Goal: Task Accomplishment & Management: Manage account settings

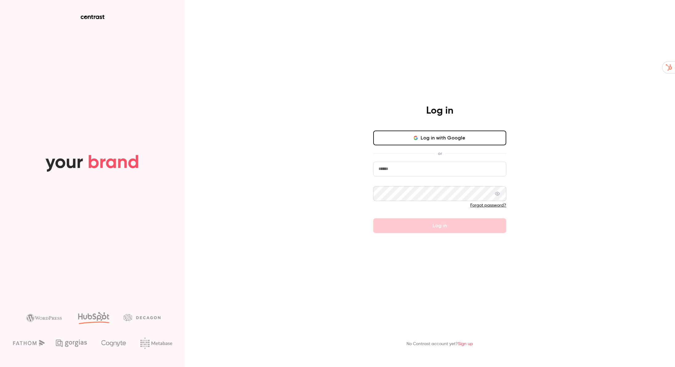
click at [434, 139] on button "Log in with Google" at bounding box center [439, 138] width 133 height 15
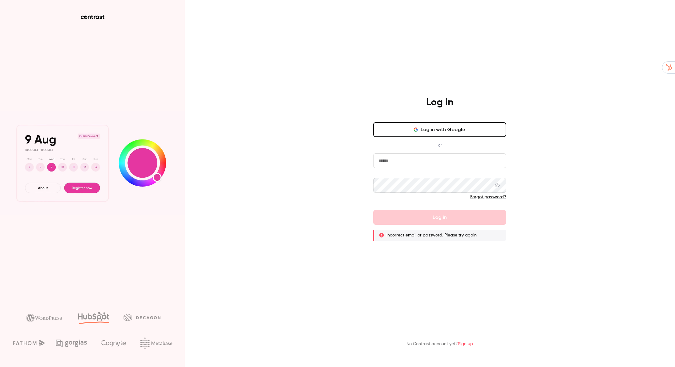
click at [403, 131] on button "Log in with Google" at bounding box center [439, 129] width 133 height 15
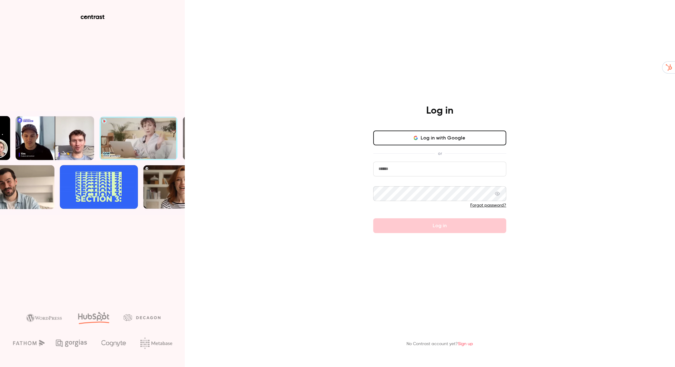
click at [432, 136] on button "Log in with Google" at bounding box center [439, 138] width 133 height 15
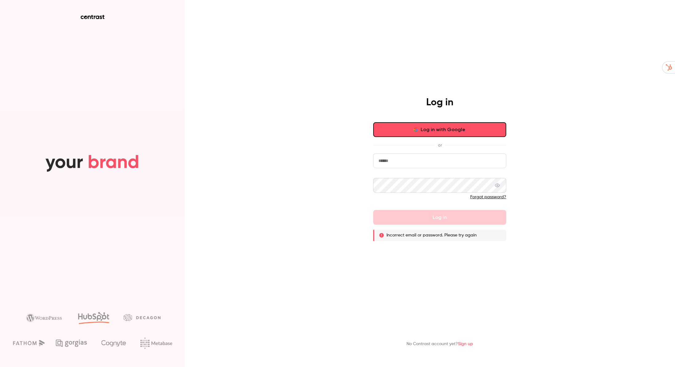
click at [429, 129] on button "Log in with Google" at bounding box center [439, 129] width 133 height 15
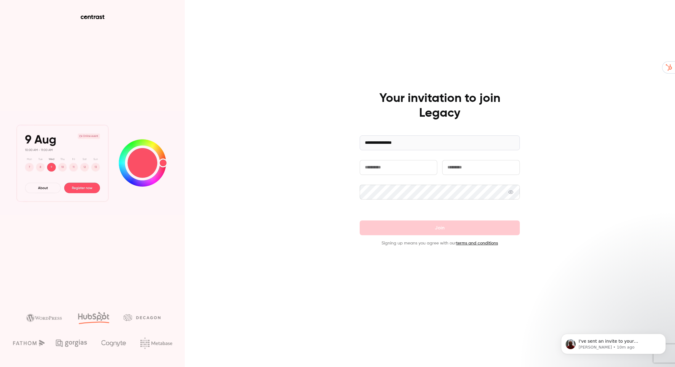
click at [378, 167] on input "text" at bounding box center [399, 167] width 78 height 15
type input "***"
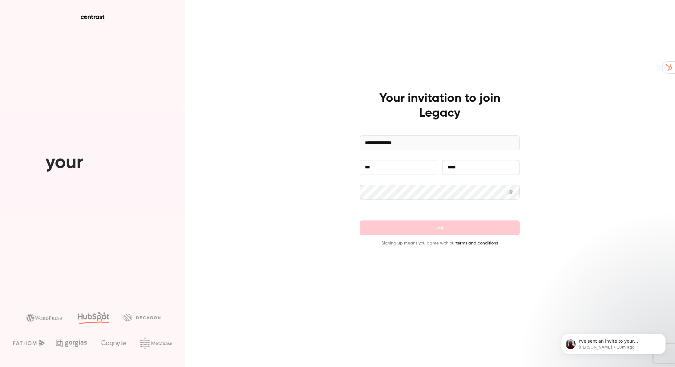
type input "*****"
click at [431, 232] on button "Join" at bounding box center [440, 228] width 160 height 15
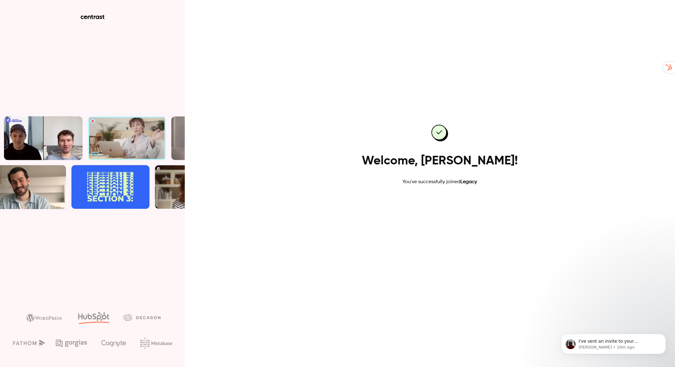
click at [439, 206] on link "Go to dashboard" at bounding box center [440, 205] width 52 height 15
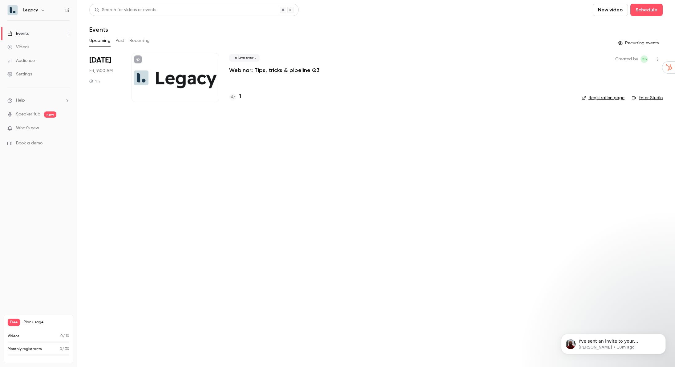
click at [31, 47] on link "Videos" at bounding box center [38, 47] width 77 height 14
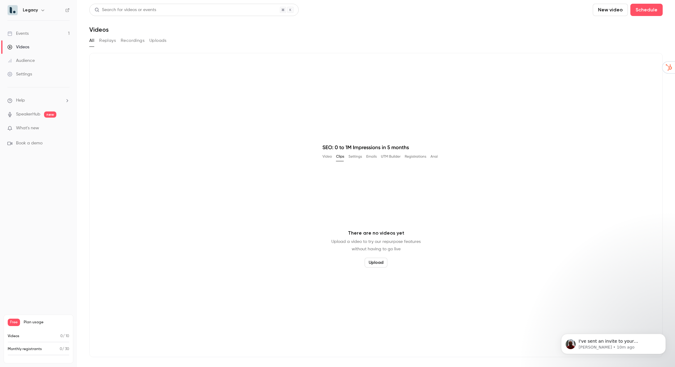
click at [31, 58] on div "Audience" at bounding box center [20, 61] width 27 height 6
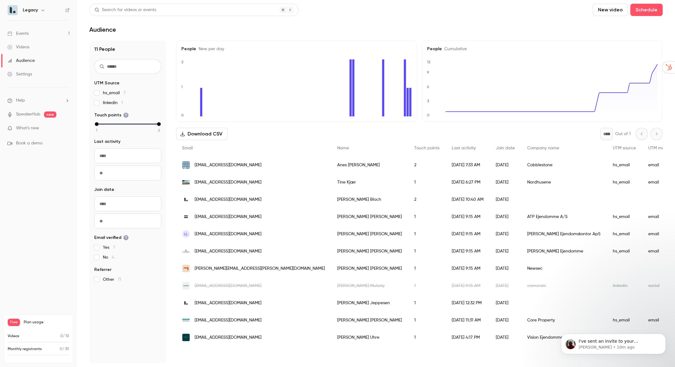
click at [29, 34] on link "Events 1" at bounding box center [38, 34] width 77 height 14
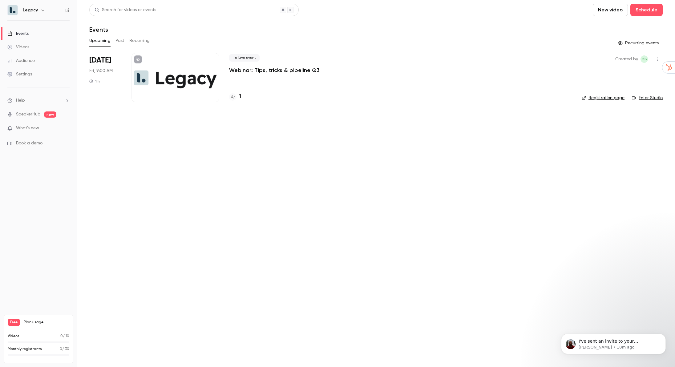
click at [173, 80] on div at bounding box center [176, 77] width 88 height 49
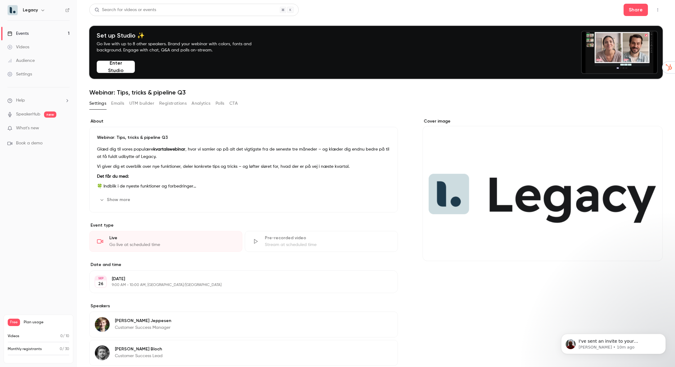
click at [658, 11] on button "button" at bounding box center [658, 10] width 10 height 10
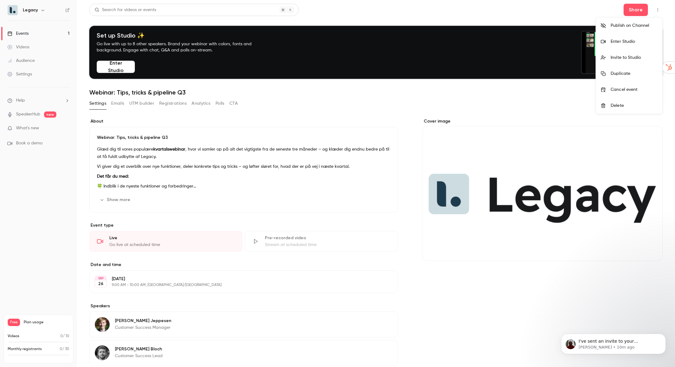
click at [617, 107] on div "Delete" at bounding box center [634, 106] width 47 height 6
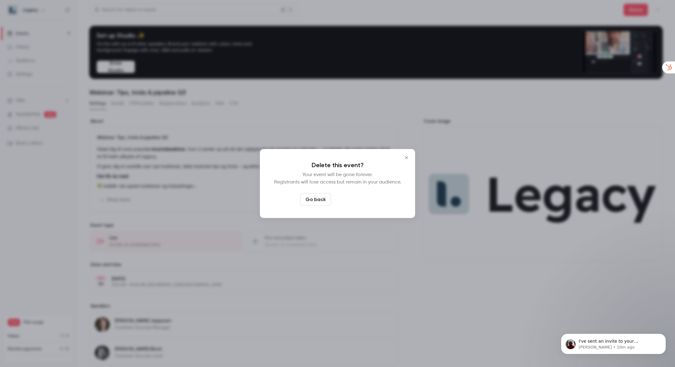
click at [356, 201] on button "Delete event" at bounding box center [354, 200] width 41 height 12
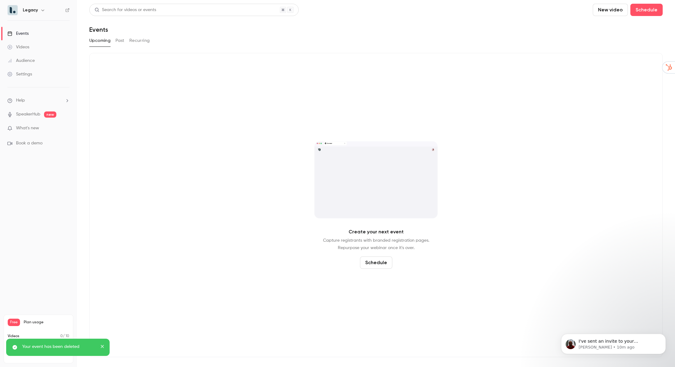
click at [118, 39] on button "Past" at bounding box center [120, 41] width 9 height 10
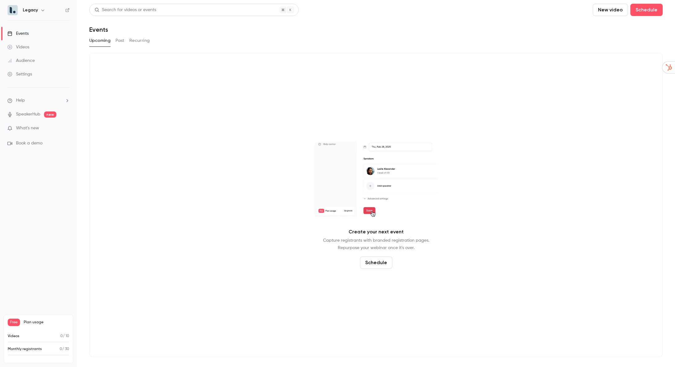
click at [119, 42] on button "Past" at bounding box center [120, 41] width 9 height 10
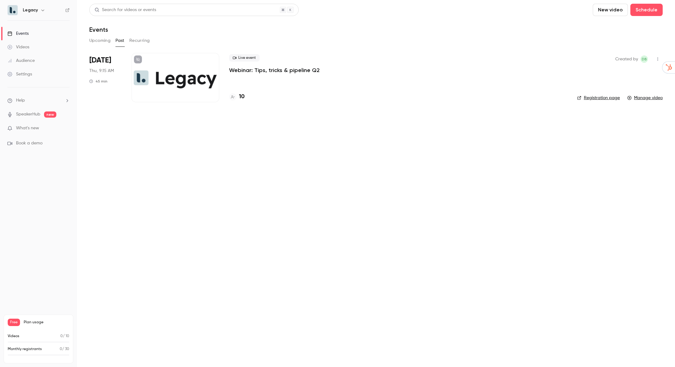
click at [146, 36] on button "Recurring" at bounding box center [139, 41] width 21 height 10
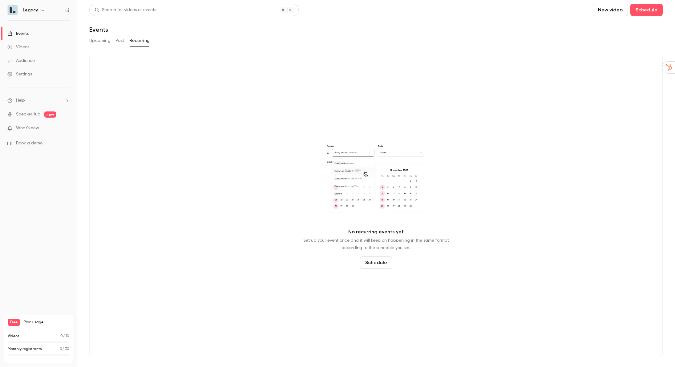
click at [123, 38] on button "Past" at bounding box center [120, 41] width 9 height 10
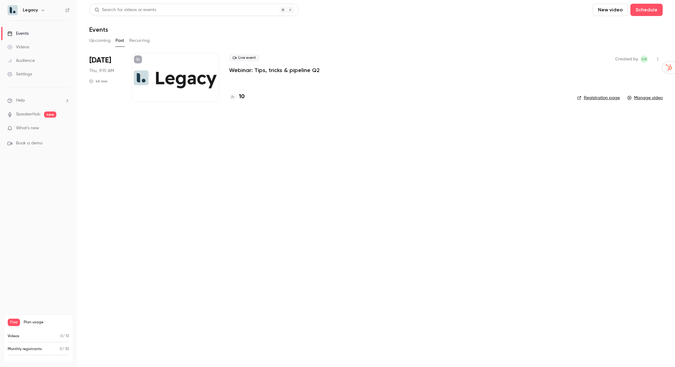
click at [180, 74] on div at bounding box center [176, 77] width 88 height 49
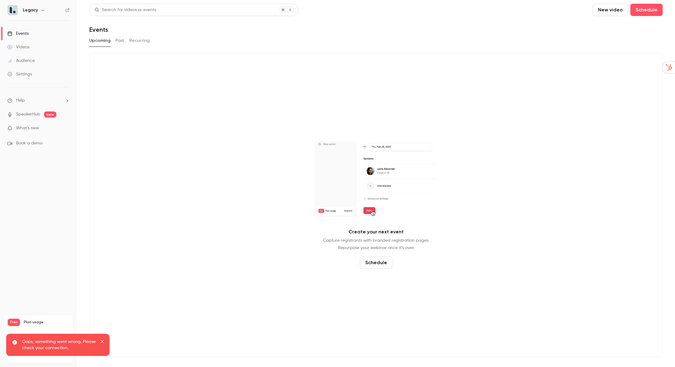
click at [119, 43] on button "Past" at bounding box center [120, 41] width 9 height 10
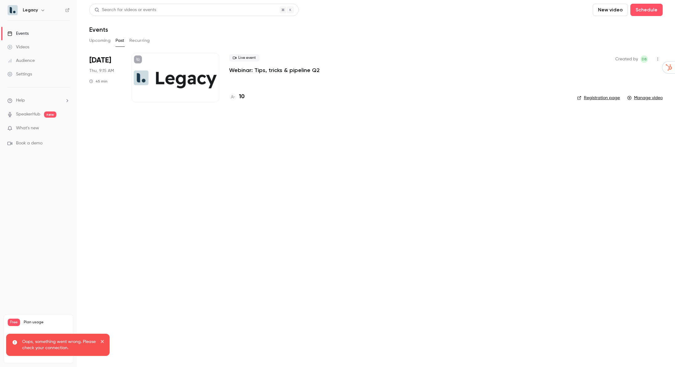
click at [184, 79] on div at bounding box center [176, 77] width 88 height 49
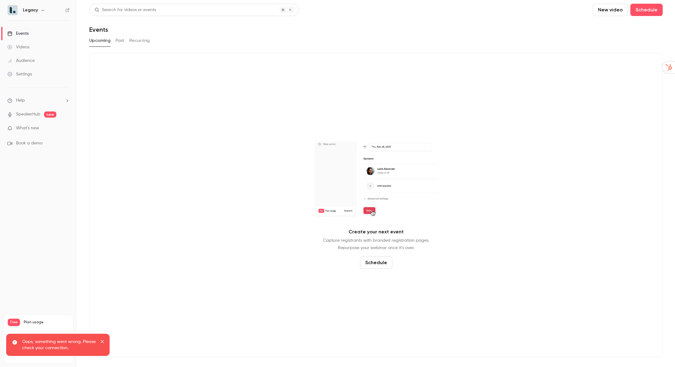
click at [122, 40] on button "Past" at bounding box center [120, 41] width 9 height 10
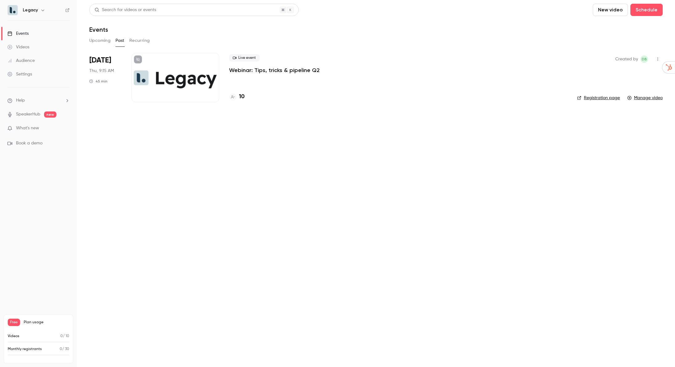
click at [245, 71] on p "Webinar: Tips, tricks & pipeline Q2" at bounding box center [274, 70] width 91 height 7
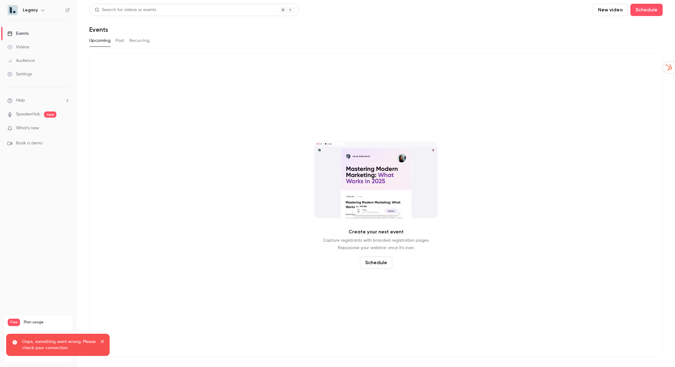
click at [117, 45] on button "Past" at bounding box center [120, 41] width 9 height 10
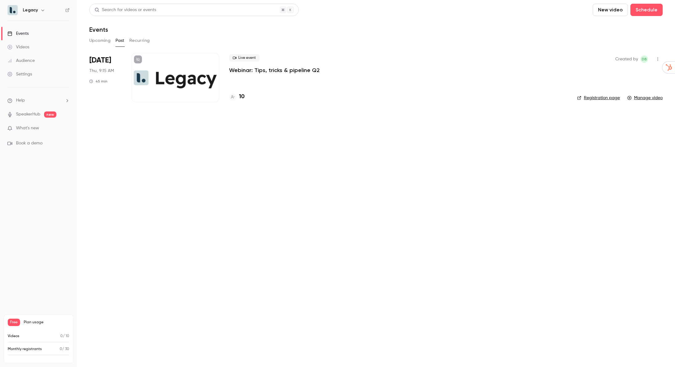
click at [242, 95] on h4 "10" at bounding box center [242, 97] width 6 height 8
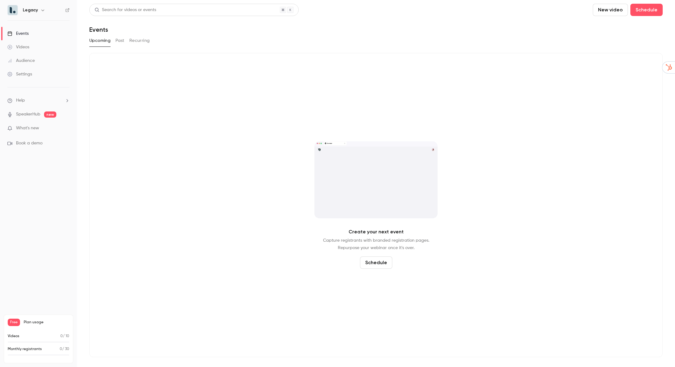
click at [124, 42] on button "Past" at bounding box center [120, 41] width 9 height 10
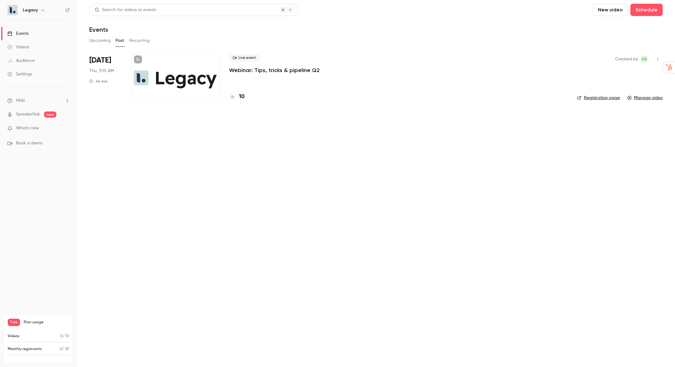
click at [254, 73] on p "Webinar: Tips, tricks & pipeline Q2" at bounding box center [274, 70] width 91 height 7
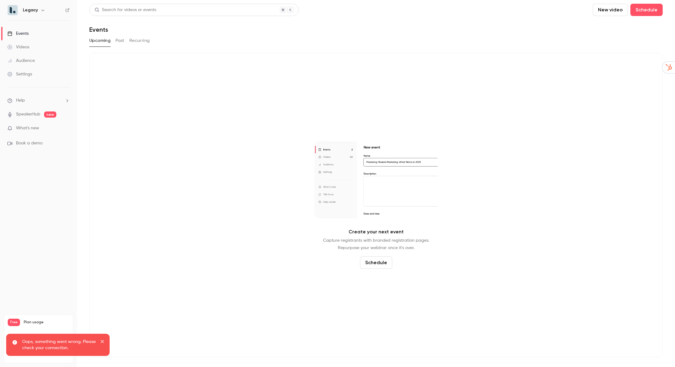
click at [46, 34] on link "Events" at bounding box center [38, 34] width 77 height 14
click at [114, 42] on div "Upcoming Past Recurring" at bounding box center [376, 41] width 574 height 10
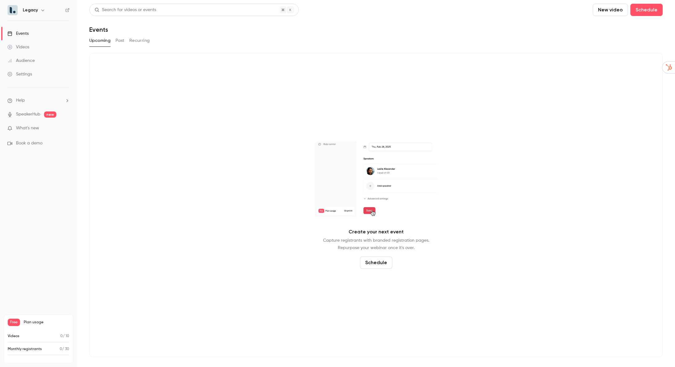
click at [121, 43] on button "Past" at bounding box center [120, 41] width 9 height 10
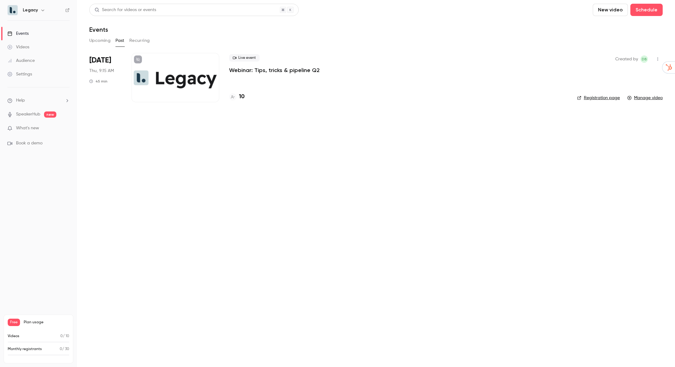
click at [53, 47] on link "Videos" at bounding box center [38, 47] width 77 height 14
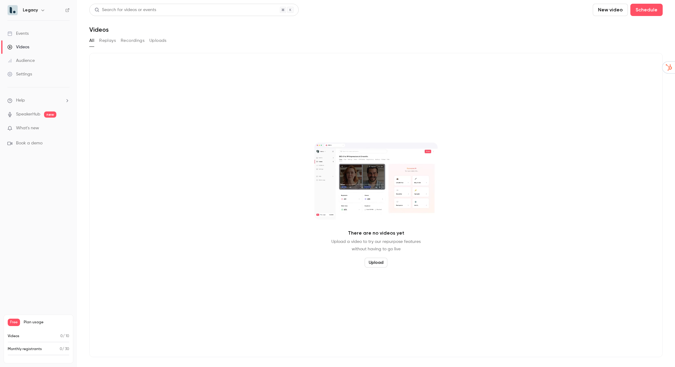
click at [46, 56] on link "Audience" at bounding box center [38, 61] width 77 height 14
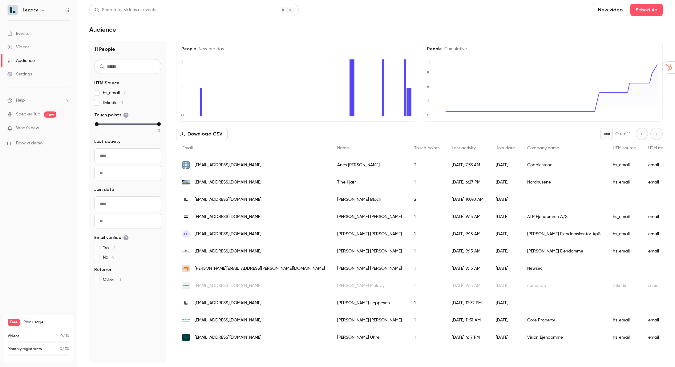
click at [47, 71] on link "Settings" at bounding box center [38, 74] width 77 height 14
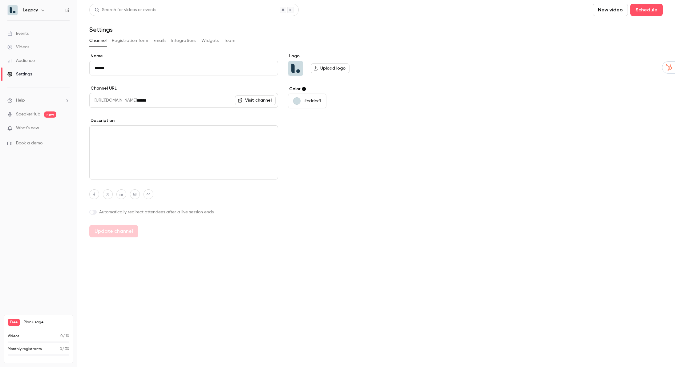
click at [44, 27] on link "Events" at bounding box center [38, 34] width 77 height 14
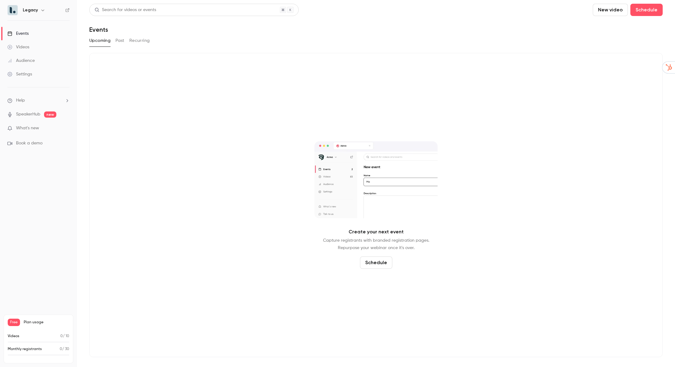
click at [121, 37] on button "Past" at bounding box center [120, 41] width 9 height 10
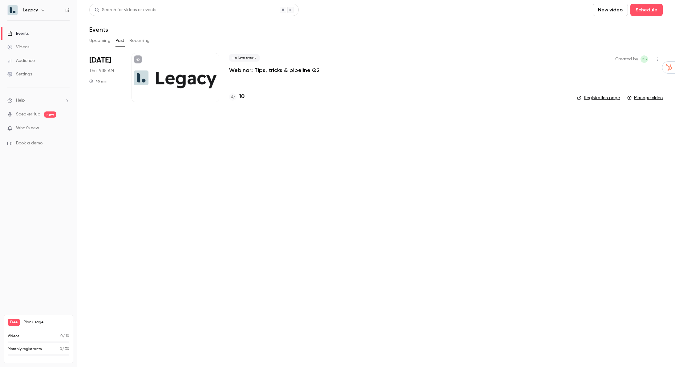
click at [641, 99] on link "Manage video" at bounding box center [645, 98] width 35 height 6
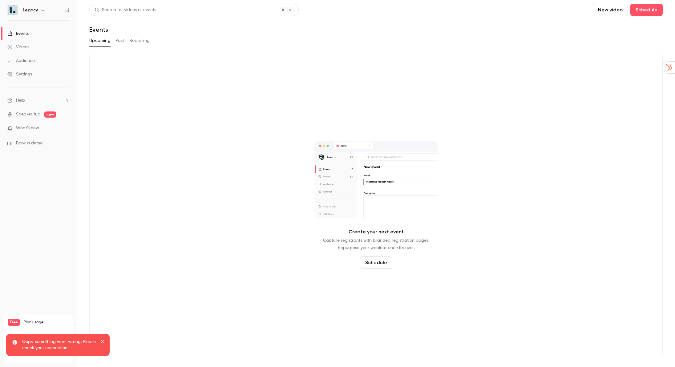
click at [119, 39] on button "Past" at bounding box center [120, 41] width 9 height 10
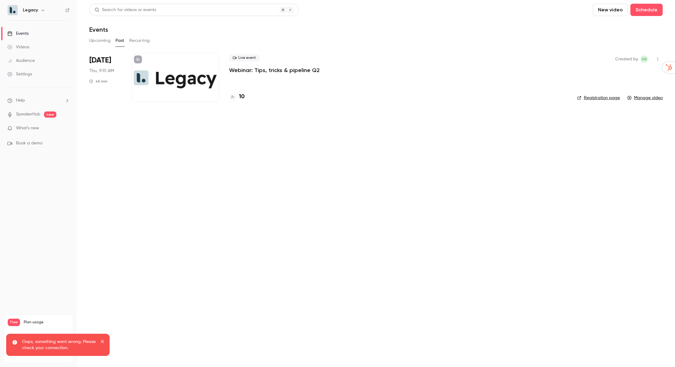
click at [246, 63] on div "Live event Webinar: Tips, tricks & pipeline Q2" at bounding box center [398, 64] width 338 height 20
click at [247, 74] on p "Webinar: Tips, tricks & pipeline Q2" at bounding box center [274, 70] width 91 height 7
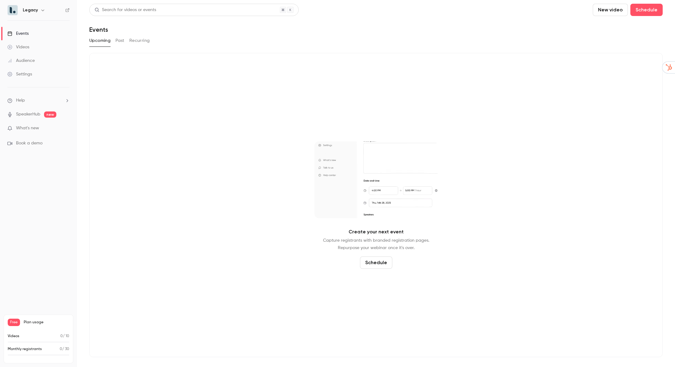
click at [121, 39] on button "Past" at bounding box center [120, 41] width 9 height 10
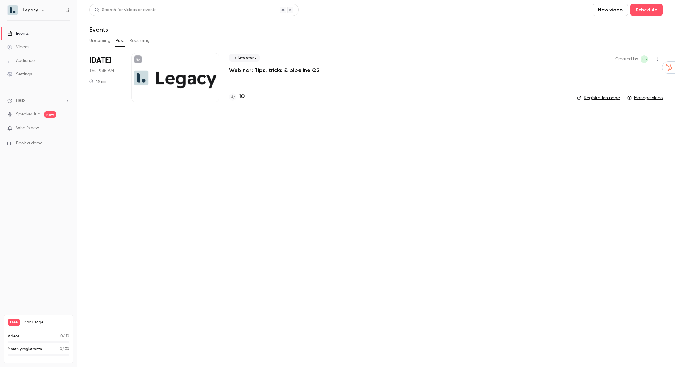
click at [248, 69] on p "Webinar: Tips, tricks & pipeline Q2" at bounding box center [274, 70] width 91 height 7
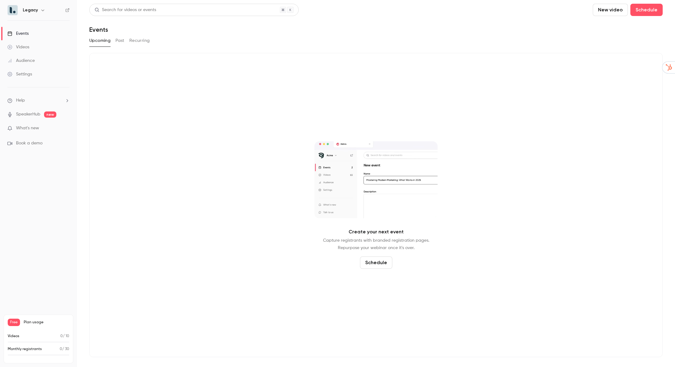
click at [120, 41] on button "Past" at bounding box center [120, 41] width 9 height 10
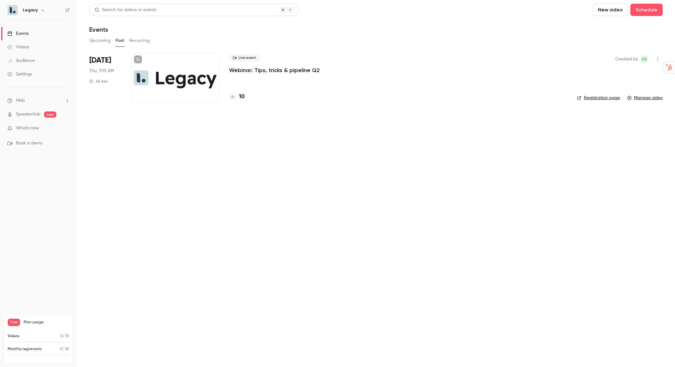
click at [173, 83] on div at bounding box center [176, 77] width 88 height 49
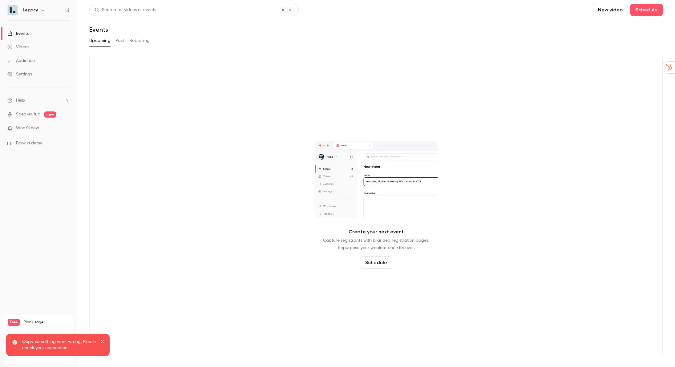
click at [120, 39] on button "Past" at bounding box center [120, 41] width 9 height 10
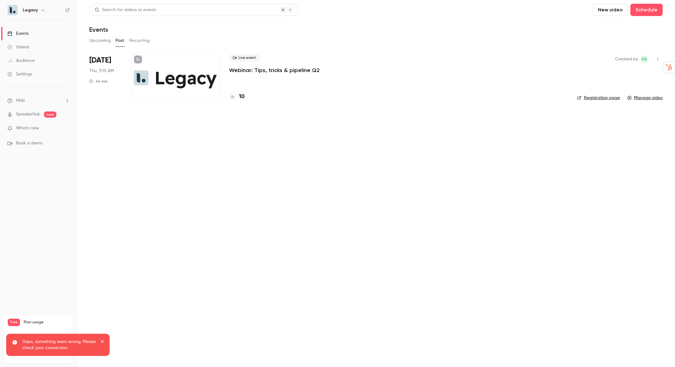
click at [241, 65] on div "Live event Webinar: Tips, tricks & pipeline Q2" at bounding box center [398, 64] width 338 height 20
click at [246, 71] on p "Webinar: Tips, tricks & pipeline Q2" at bounding box center [274, 70] width 91 height 7
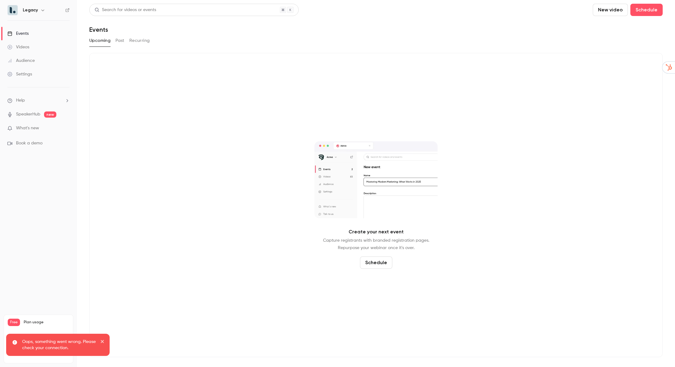
click at [118, 40] on button "Past" at bounding box center [120, 41] width 9 height 10
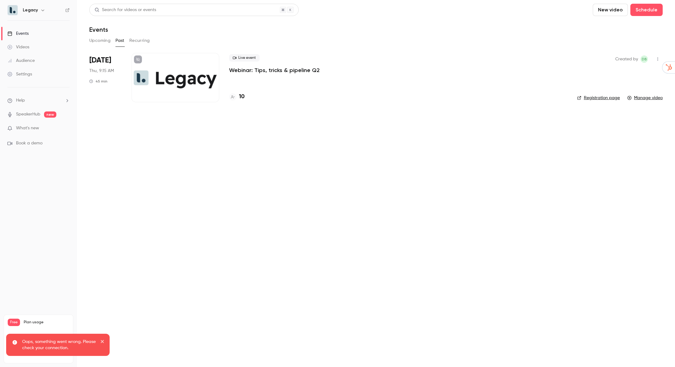
click at [173, 85] on div at bounding box center [176, 77] width 88 height 49
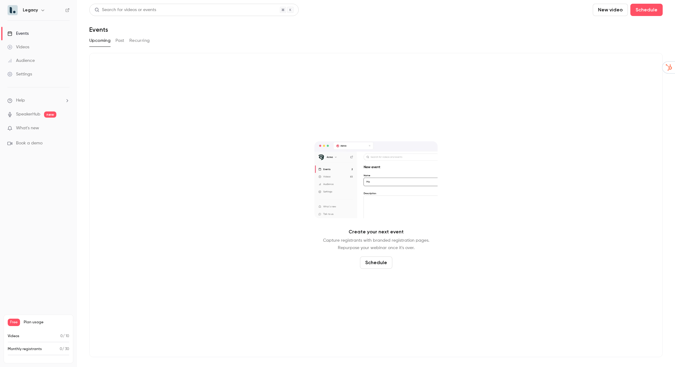
click at [120, 40] on button "Past" at bounding box center [120, 41] width 9 height 10
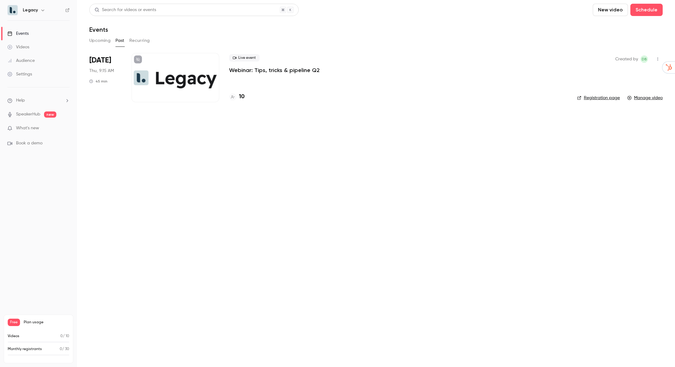
click at [183, 74] on div at bounding box center [176, 77] width 88 height 49
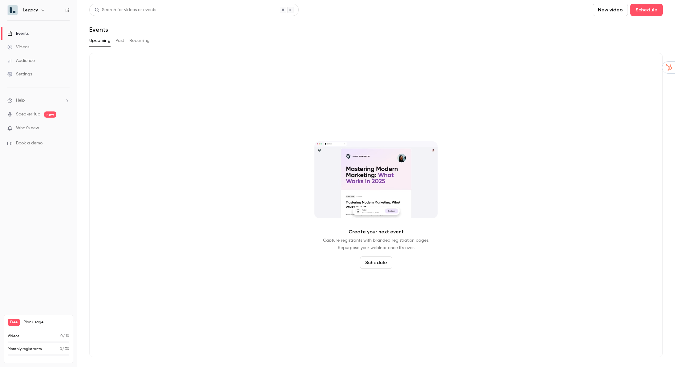
drag, startPoint x: 183, startPoint y: 74, endPoint x: 170, endPoint y: 60, distance: 19.4
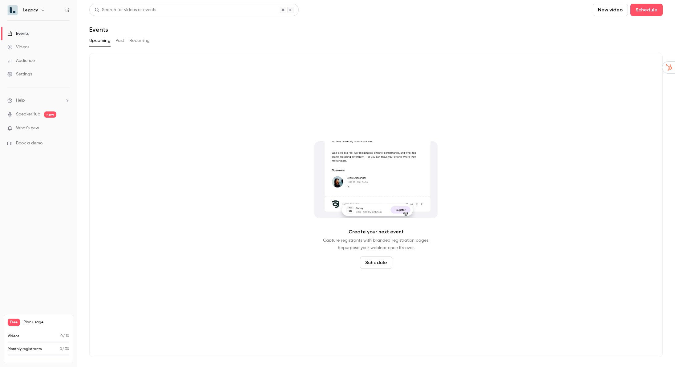
click at [175, 60] on div "Create your next event Capture registrants with branded registration pages. Rep…" at bounding box center [376, 205] width 574 height 304
click at [166, 65] on div "Create your next event Capture registrants with branded registration pages. Rep…" at bounding box center [376, 205] width 574 height 304
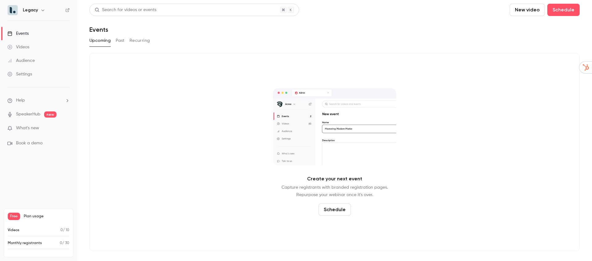
click at [123, 41] on button "Past" at bounding box center [120, 41] width 9 height 10
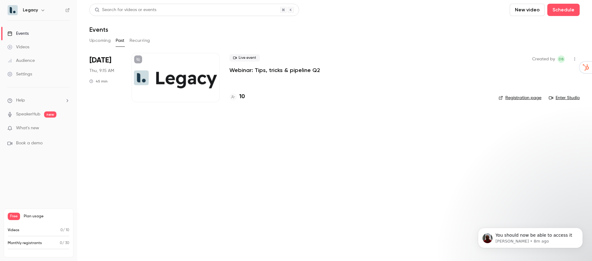
click at [165, 61] on div at bounding box center [176, 77] width 88 height 49
